Goal: Task Accomplishment & Management: Use online tool/utility

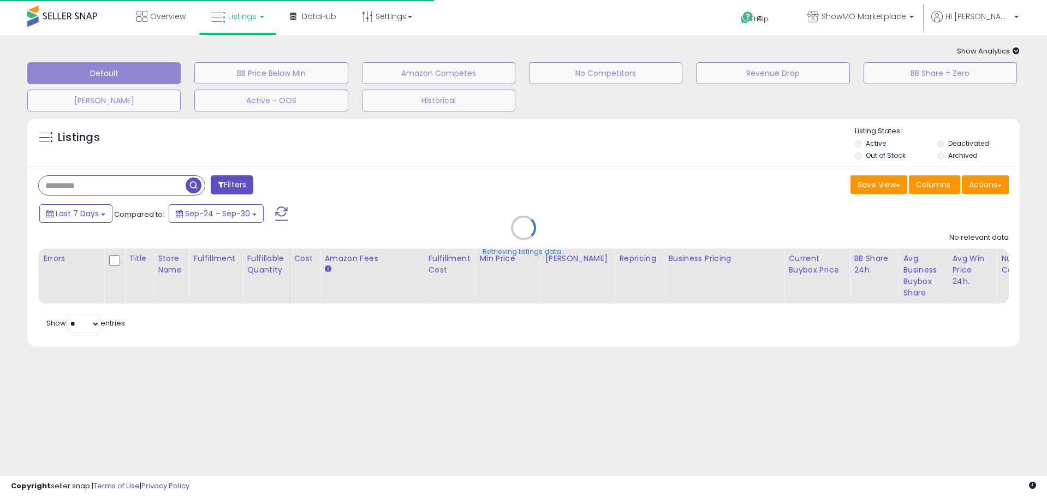
click at [123, 185] on div "Retrieving listings data.." at bounding box center [523, 235] width 1009 height 249
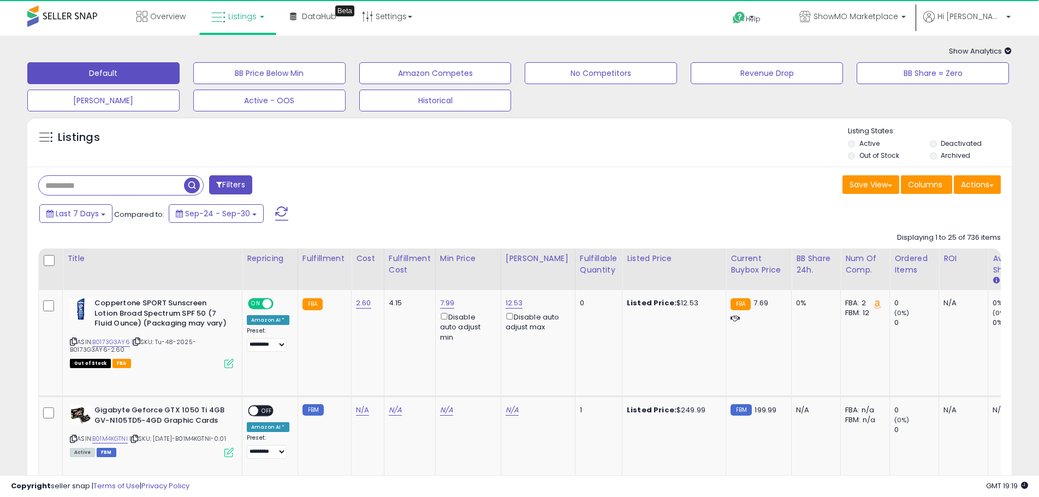
click at [123, 185] on input "text" at bounding box center [111, 185] width 145 height 19
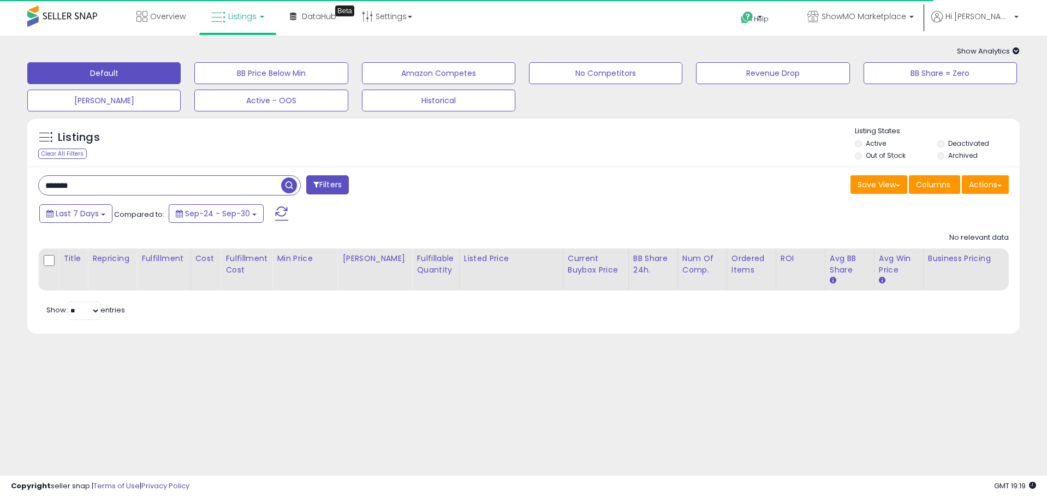
click at [100, 187] on input "*******" at bounding box center [160, 185] width 242 height 19
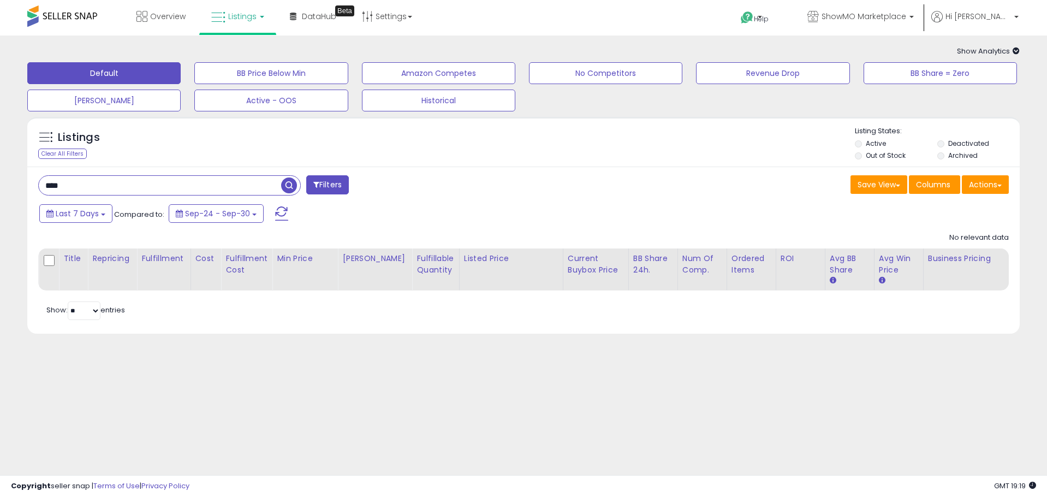
type input "****"
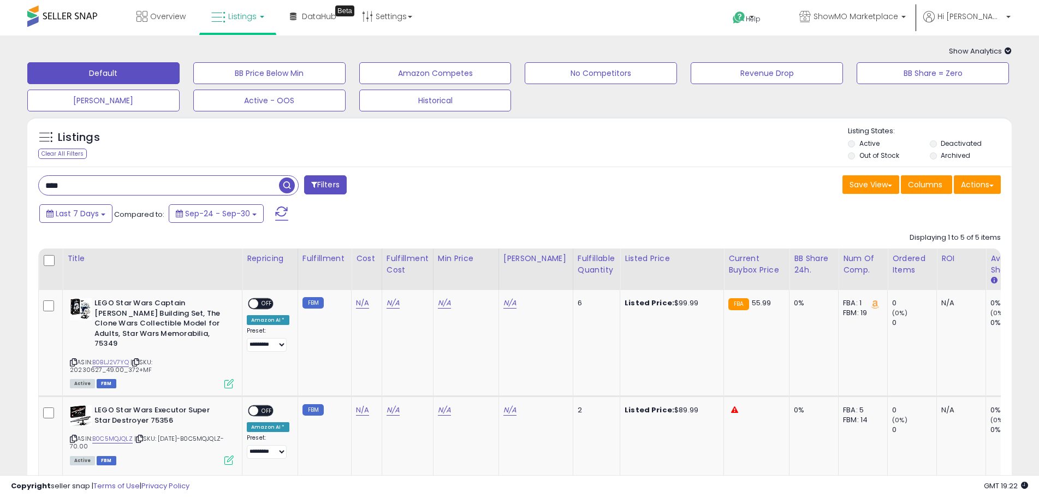
click at [73, 191] on input "****" at bounding box center [159, 185] width 240 height 19
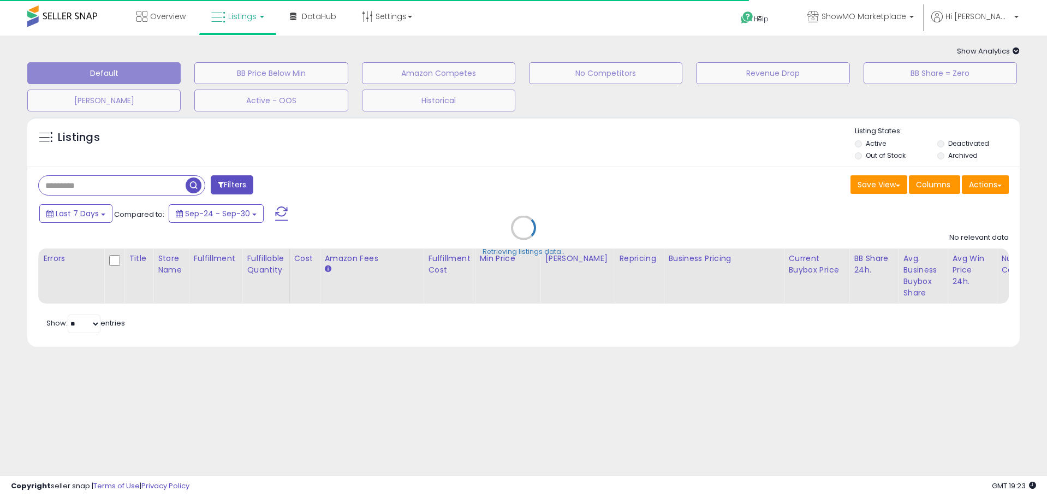
type input "****"
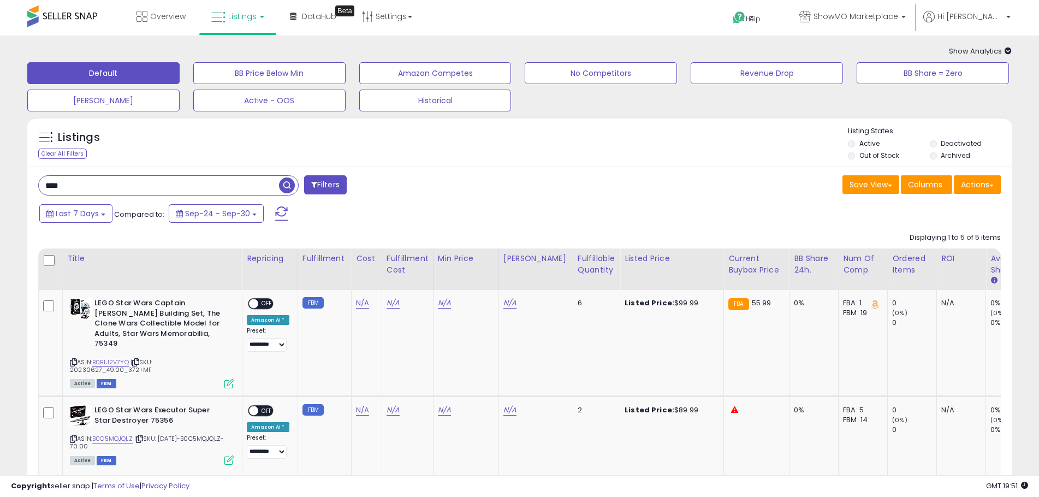
click at [75, 190] on input "****" at bounding box center [159, 185] width 240 height 19
click at [280, 183] on span "button" at bounding box center [287, 185] width 16 height 16
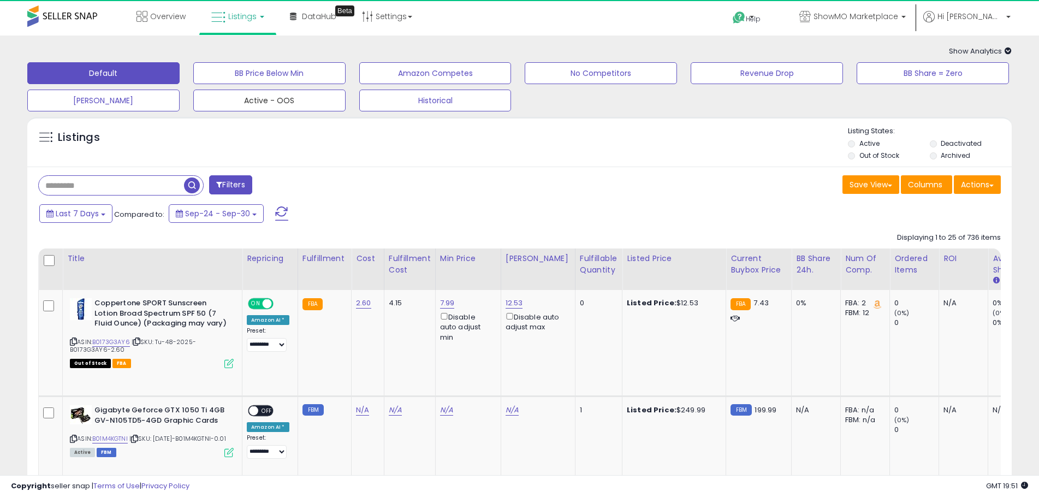
drag, startPoint x: 282, startPoint y: 109, endPoint x: 598, endPoint y: 194, distance: 327.9
click at [282, 109] on button "Active - OOS" at bounding box center [269, 101] width 152 height 22
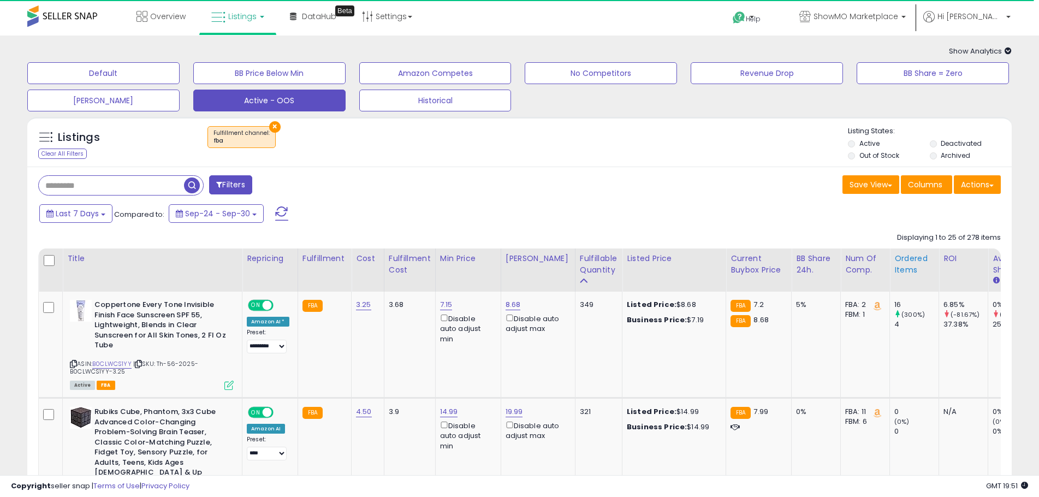
click at [894, 260] on div "Ordered Items" at bounding box center [914, 264] width 40 height 23
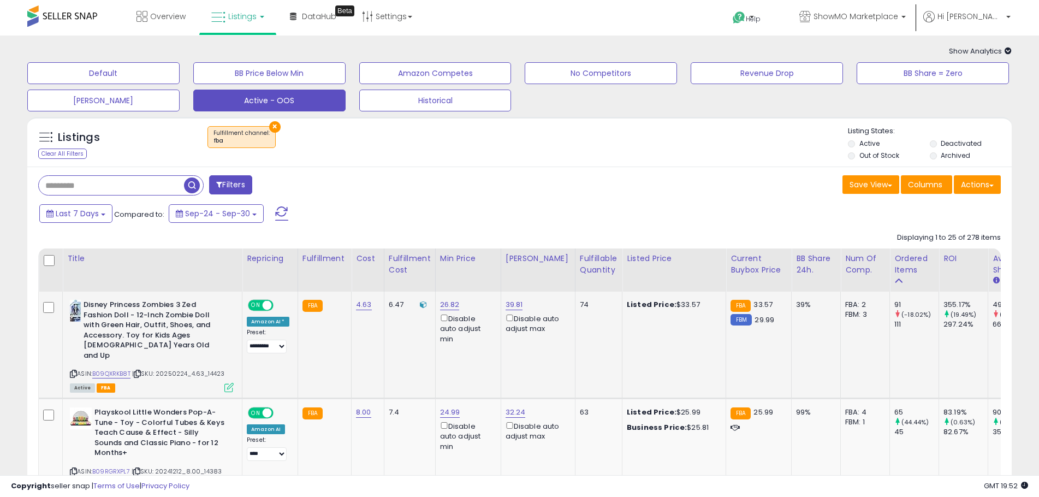
click at [141, 371] on icon at bounding box center [137, 374] width 7 height 6
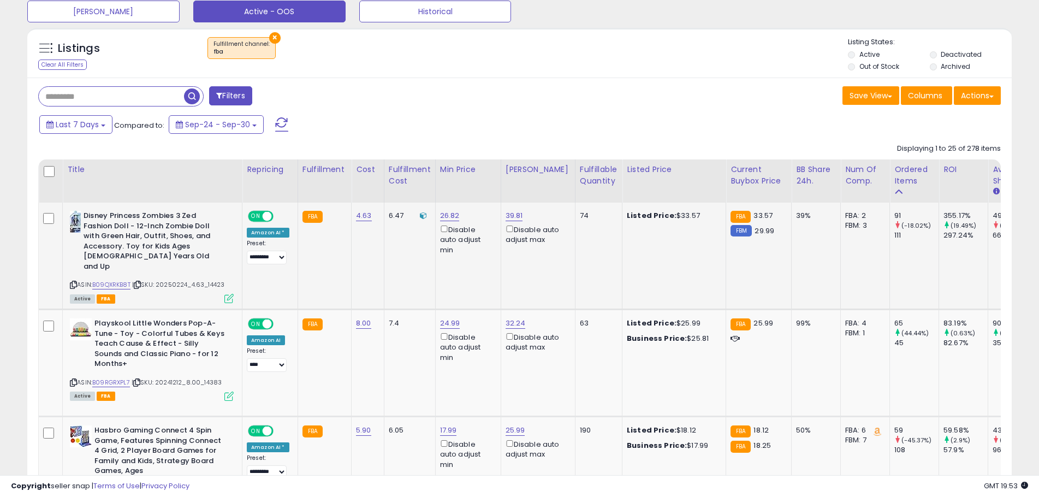
scroll to position [109, 0]
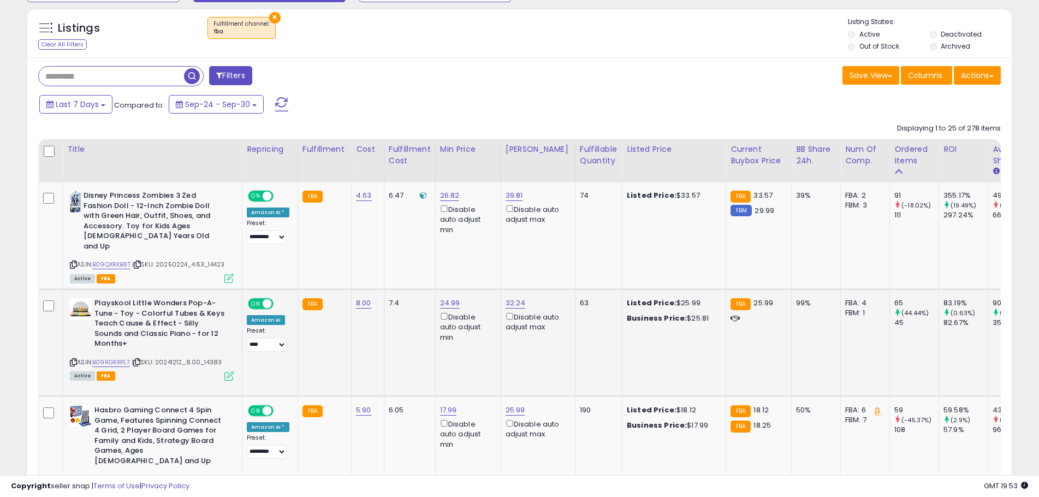
click at [139, 359] on icon at bounding box center [136, 362] width 7 height 6
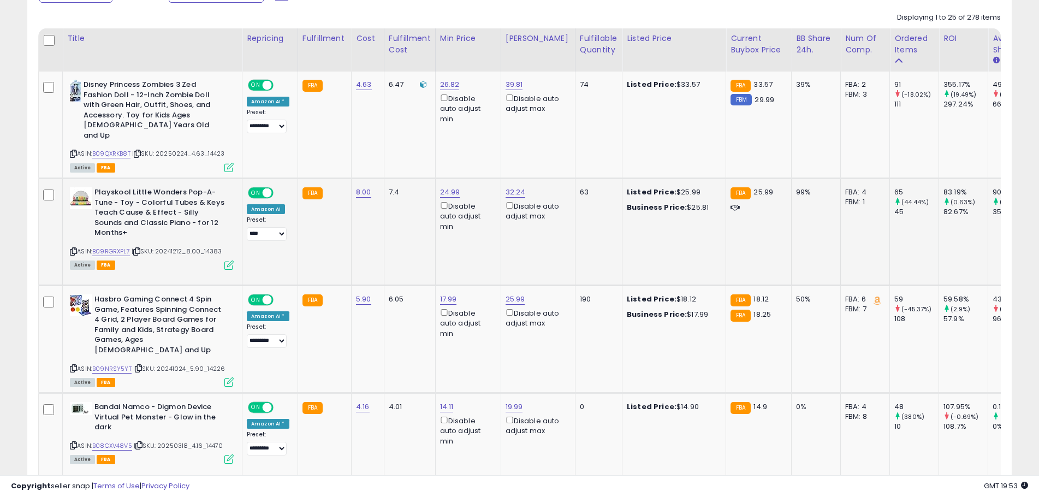
scroll to position [273, 0]
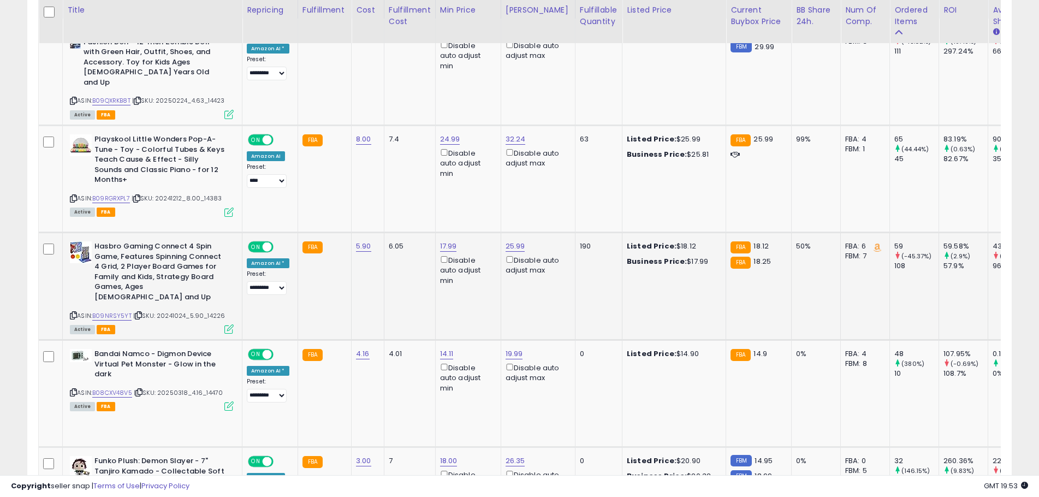
drag, startPoint x: 139, startPoint y: 301, endPoint x: 134, endPoint y: 296, distance: 6.9
click at [139, 312] on icon at bounding box center [138, 315] width 7 height 6
click at [141, 393] on icon at bounding box center [138, 392] width 7 height 6
click at [131, 360] on b "Bandai Namco - Digmon Device Virtual Pet Monster - Glow in the dark" at bounding box center [160, 365] width 133 height 33
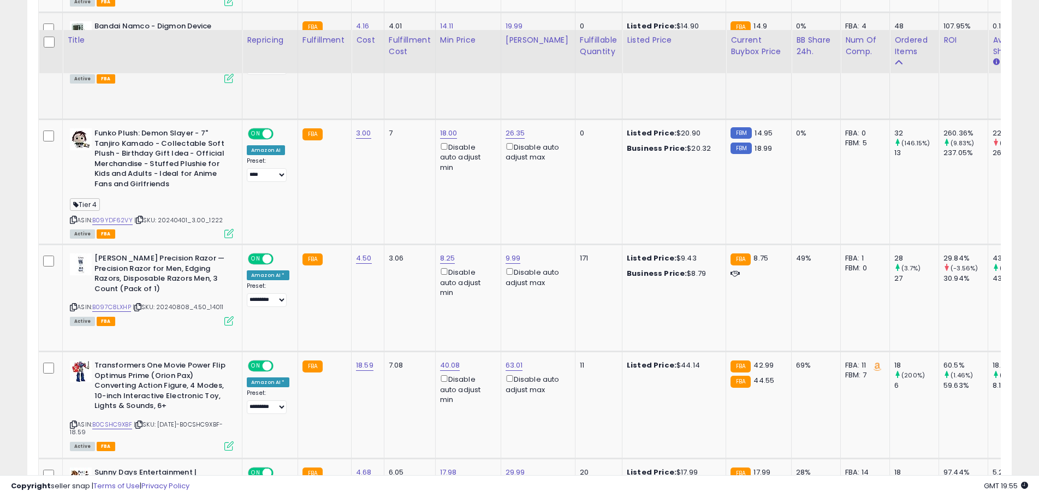
scroll to position [764, 0]
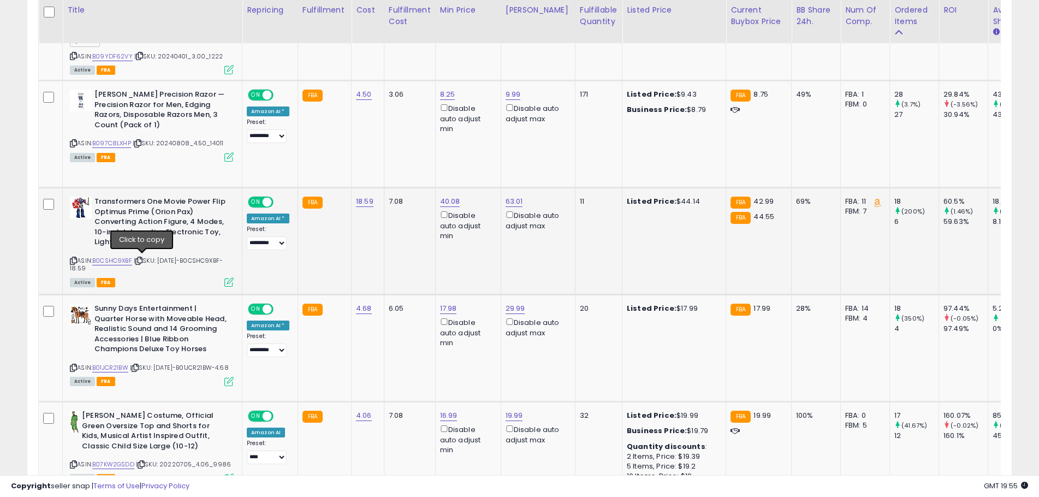
click at [143, 261] on icon at bounding box center [138, 261] width 7 height 6
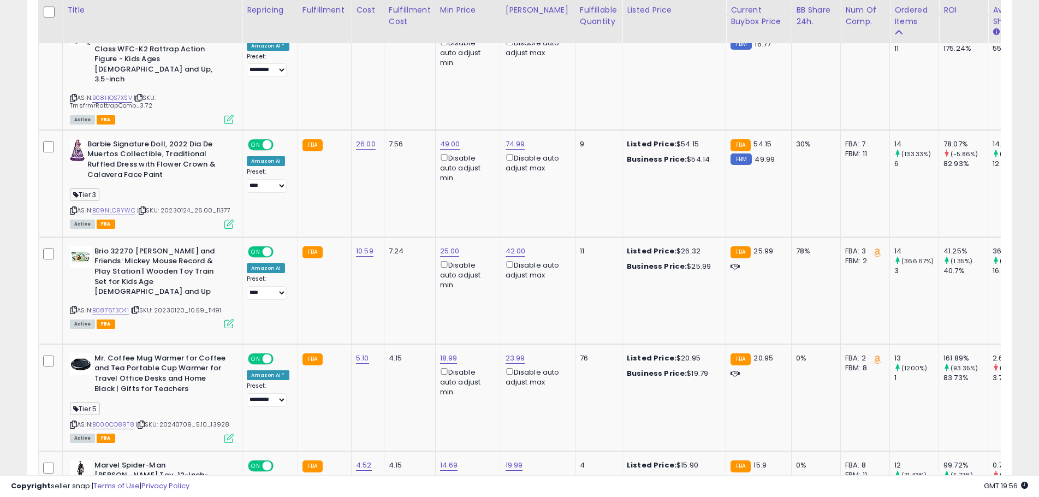
scroll to position [1966, 0]
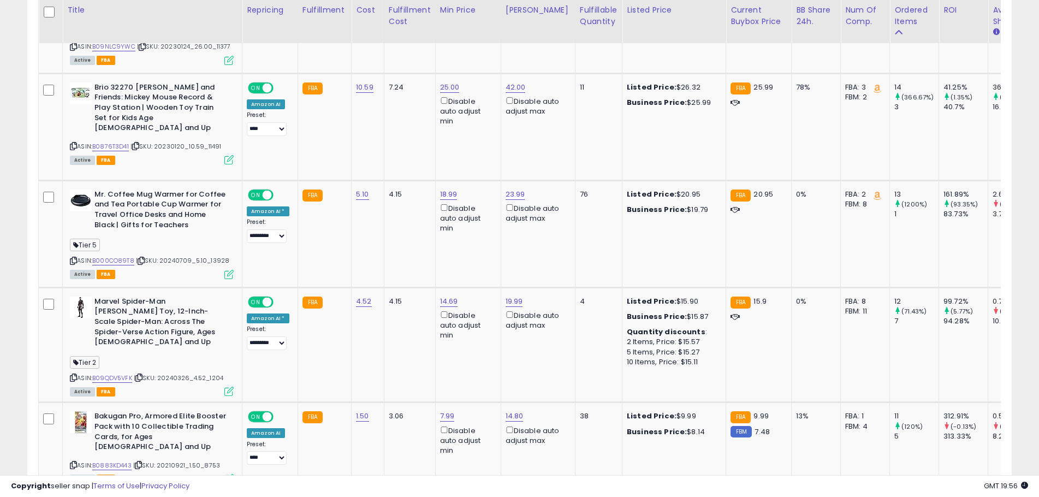
drag, startPoint x: 145, startPoint y: 250, endPoint x: 17, endPoint y: 186, distance: 143.1
click at [145, 258] on icon at bounding box center [141, 261] width 7 height 6
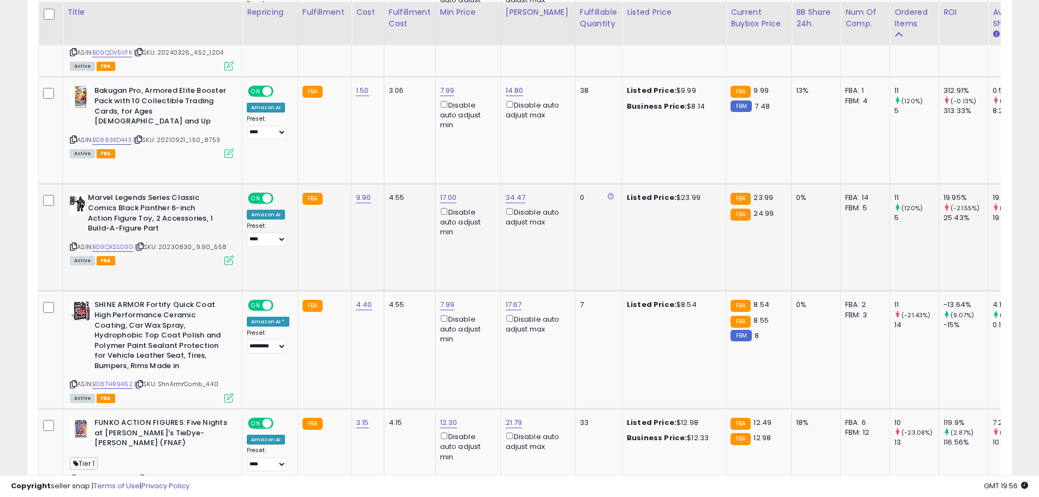
scroll to position [2293, 0]
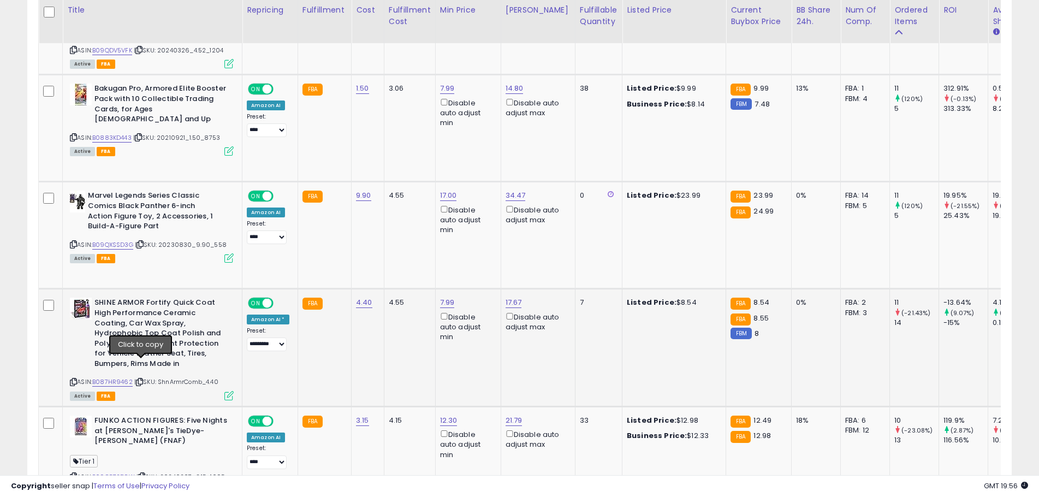
drag, startPoint x: 139, startPoint y: 364, endPoint x: 134, endPoint y: 353, distance: 11.7
click at [139, 379] on icon at bounding box center [139, 382] width 7 height 6
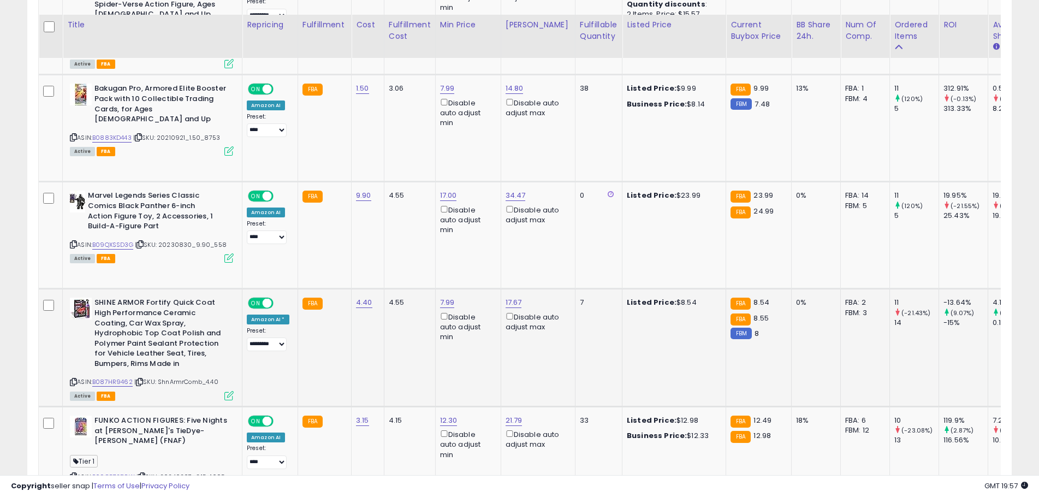
scroll to position [2512, 0]
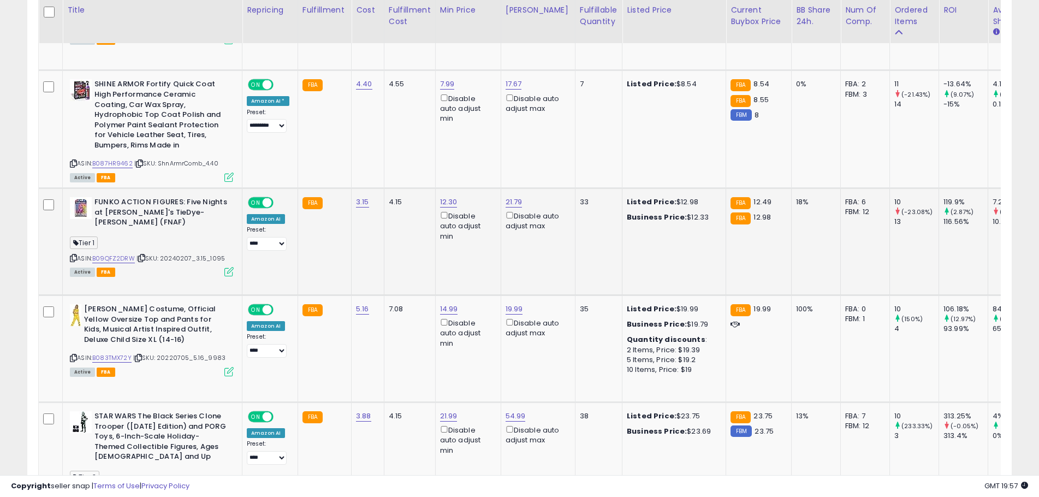
click at [145, 255] on icon at bounding box center [141, 258] width 7 height 6
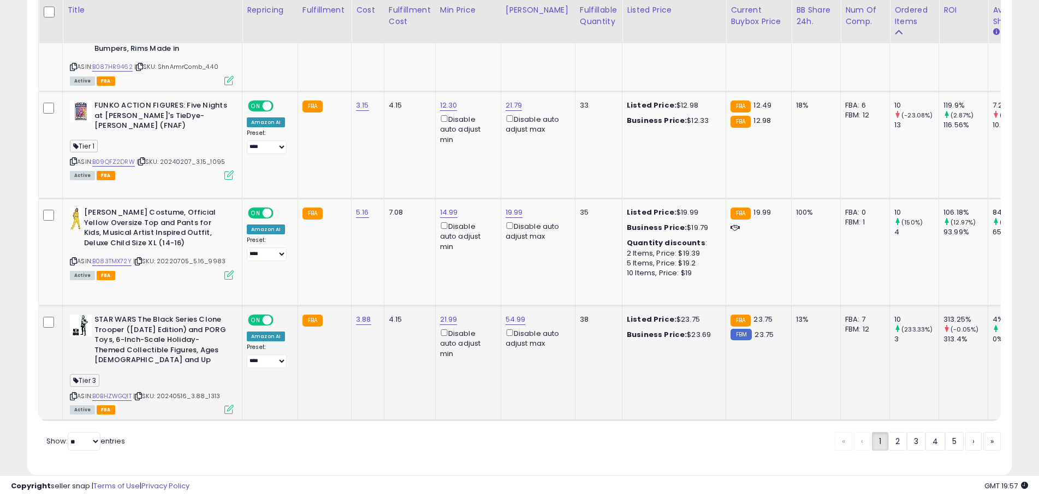
scroll to position [2619, 0]
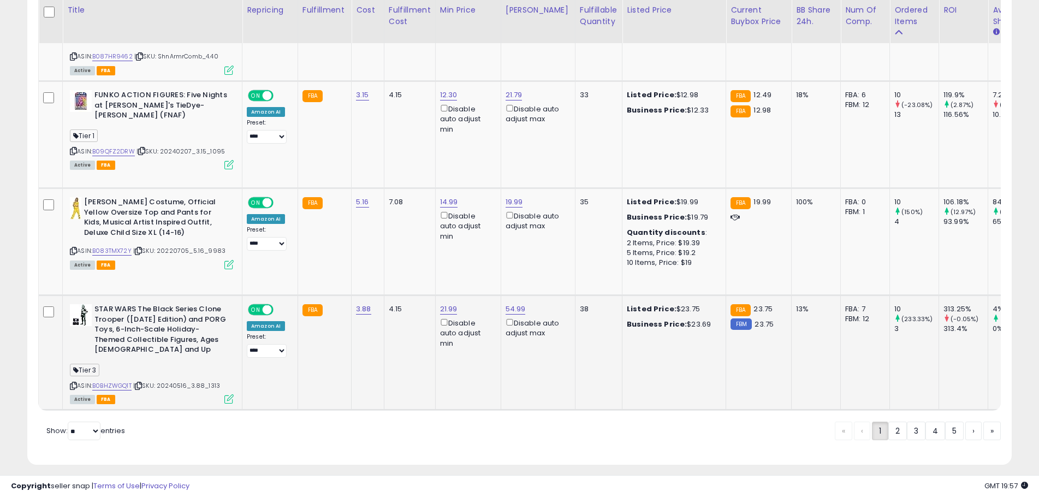
click at [142, 383] on icon at bounding box center [138, 386] width 7 height 6
drag, startPoint x: 897, startPoint y: 425, endPoint x: 43, endPoint y: 284, distance: 865.0
click at [897, 425] on link "2" at bounding box center [897, 431] width 19 height 19
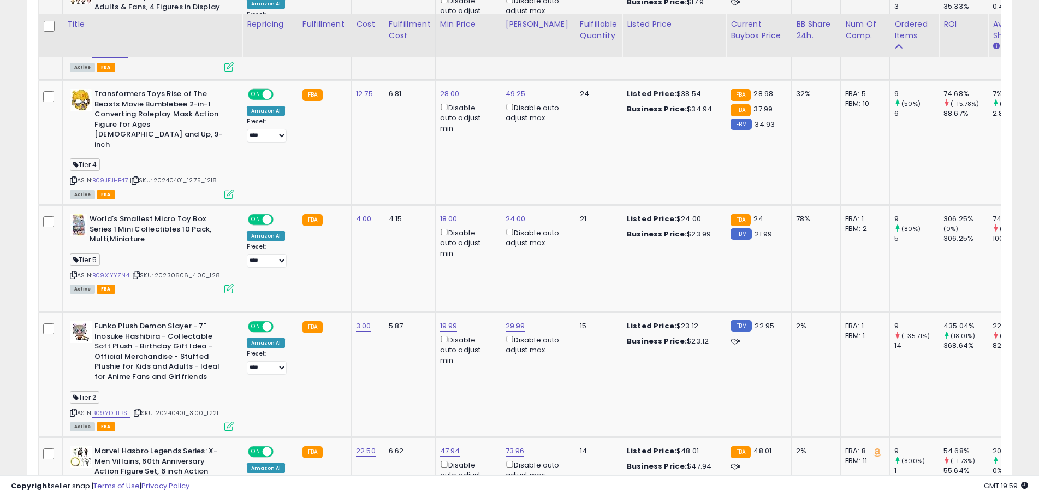
scroll to position [546, 0]
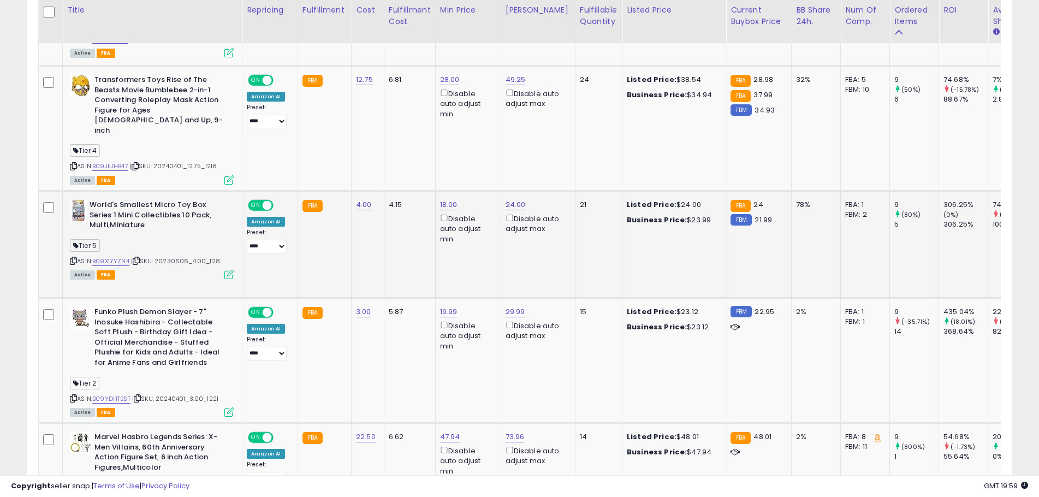
click at [137, 258] on icon at bounding box center [136, 261] width 7 height 6
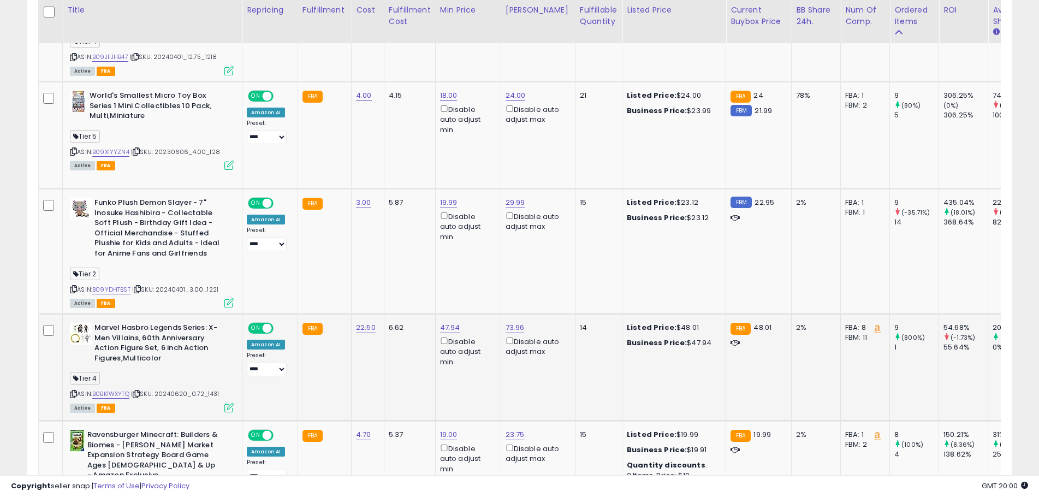
click at [137, 391] on icon at bounding box center [136, 394] width 7 height 6
click at [72, 391] on icon at bounding box center [73, 394] width 7 height 6
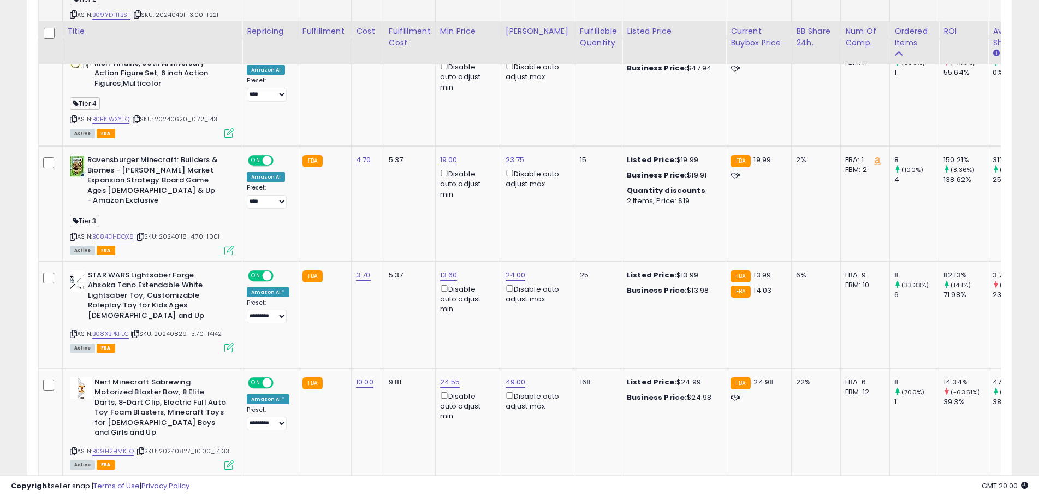
scroll to position [983, 0]
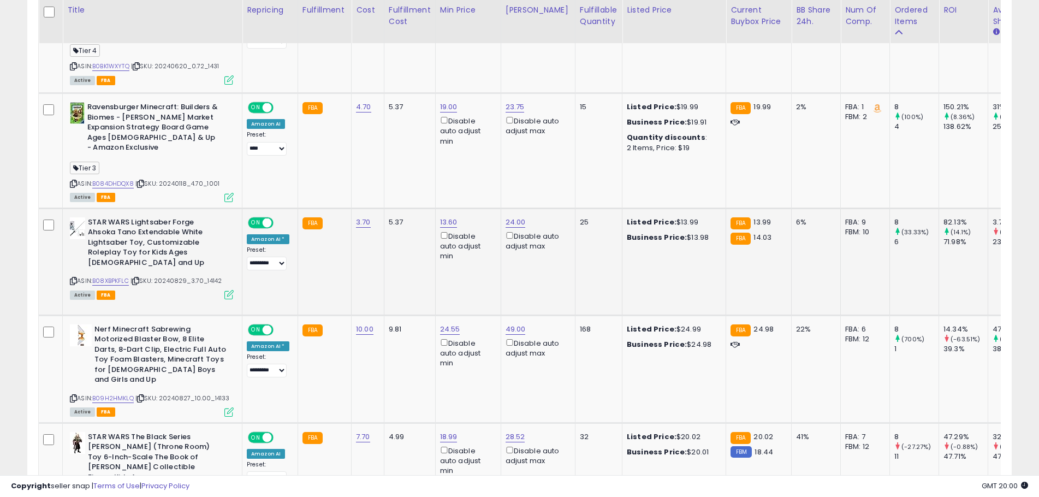
click at [139, 278] on icon at bounding box center [135, 281] width 7 height 6
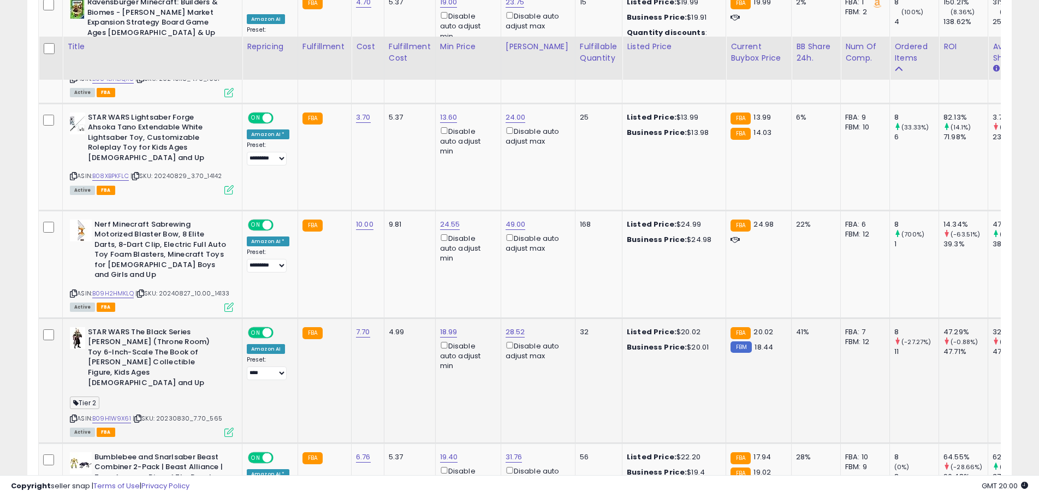
scroll to position [1147, 0]
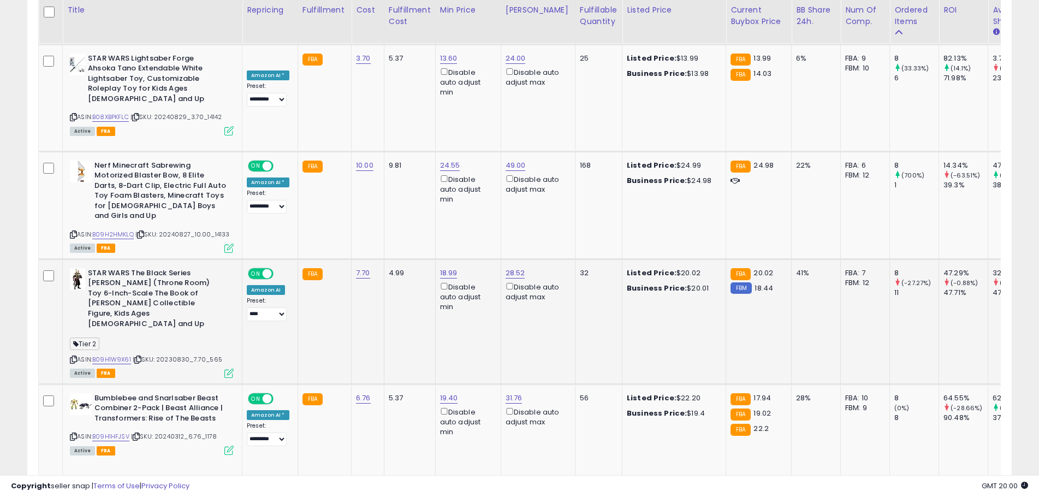
click at [137, 357] on icon at bounding box center [137, 360] width 7 height 6
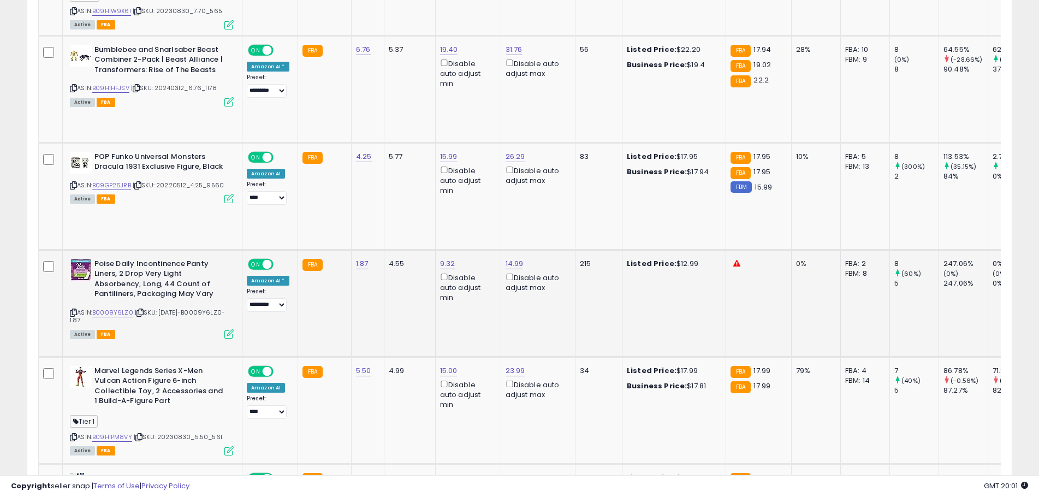
scroll to position [1583, 0]
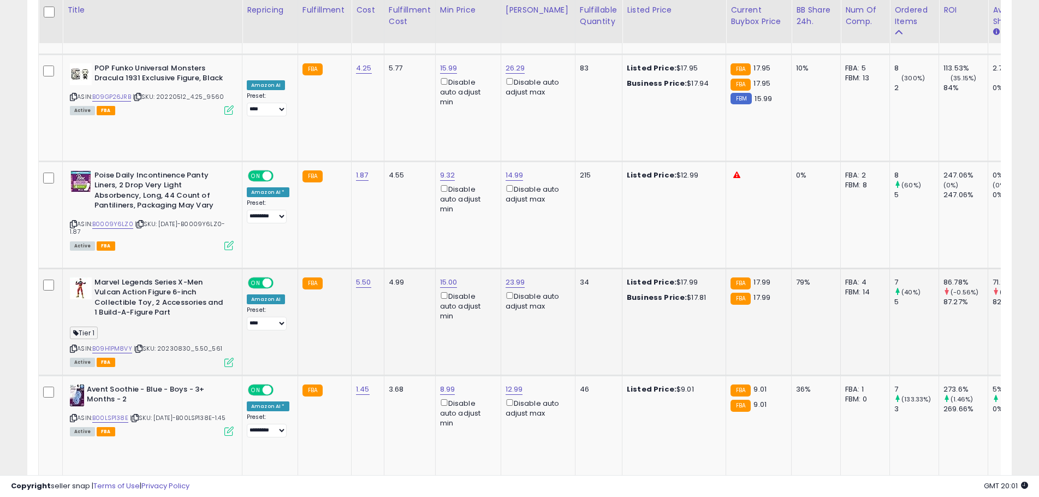
click at [141, 346] on icon at bounding box center [138, 349] width 7 height 6
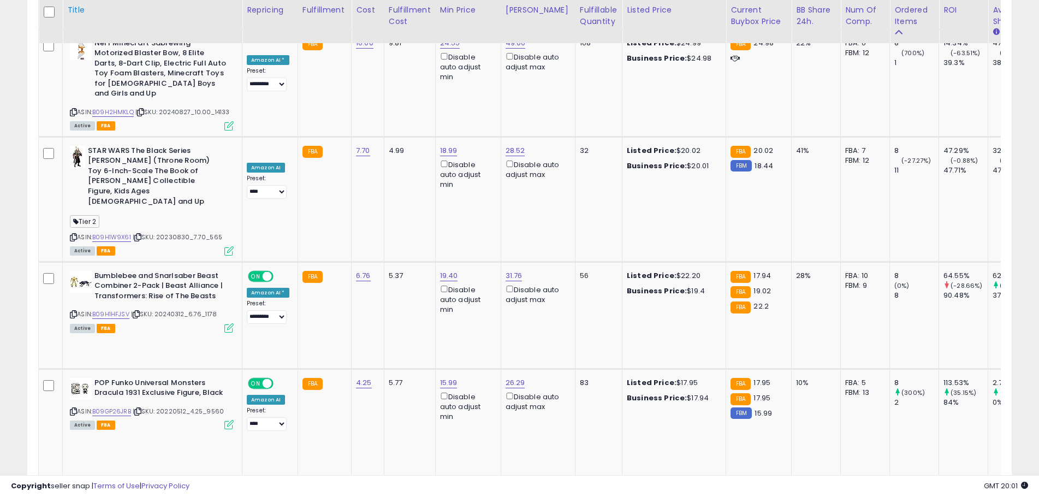
scroll to position [1256, 0]
